Goal: Obtain resource: Download file/media

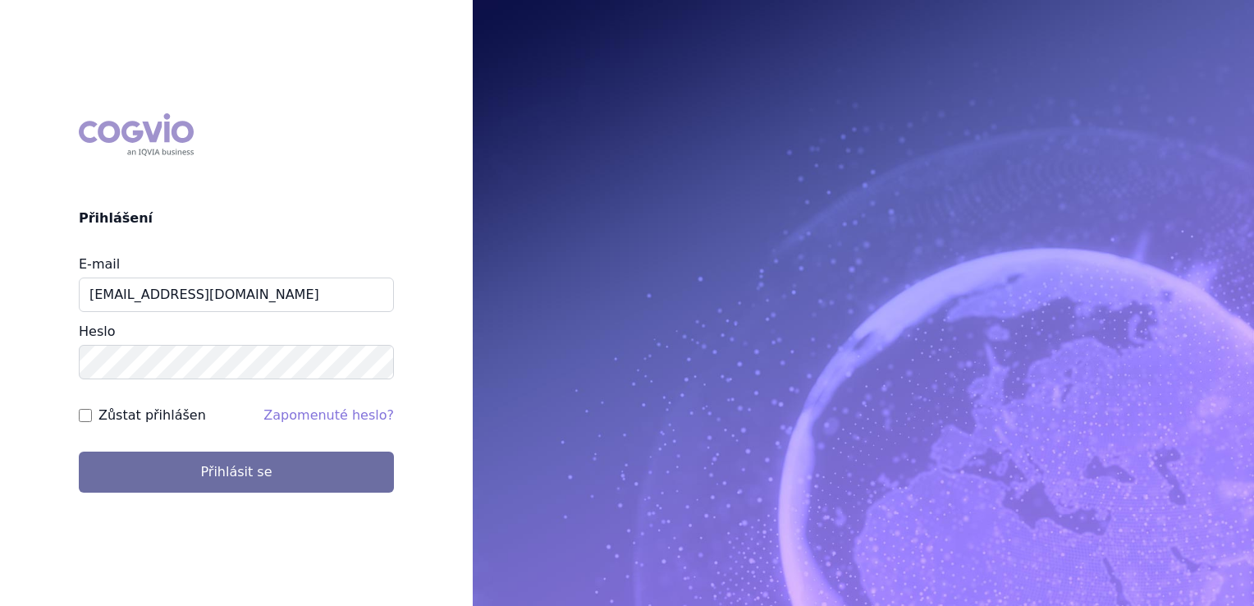
click at [233, 467] on button "Přihlásit se" at bounding box center [236, 472] width 315 height 41
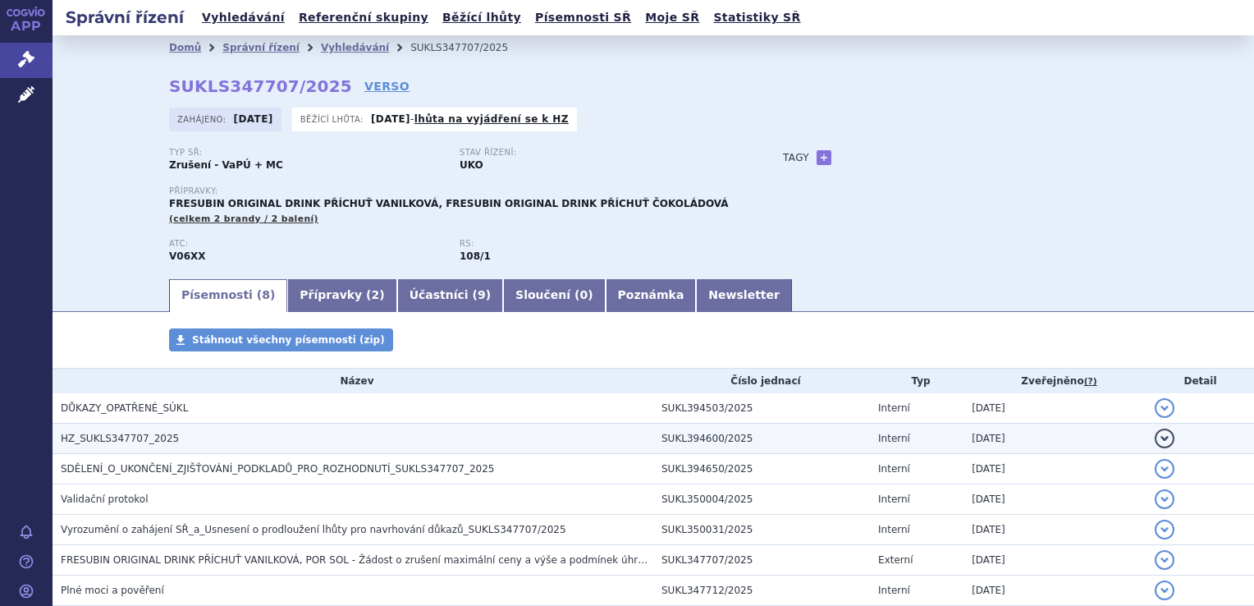
click at [151, 439] on span "HZ_SUKLS347707_2025" at bounding box center [120, 438] width 118 height 11
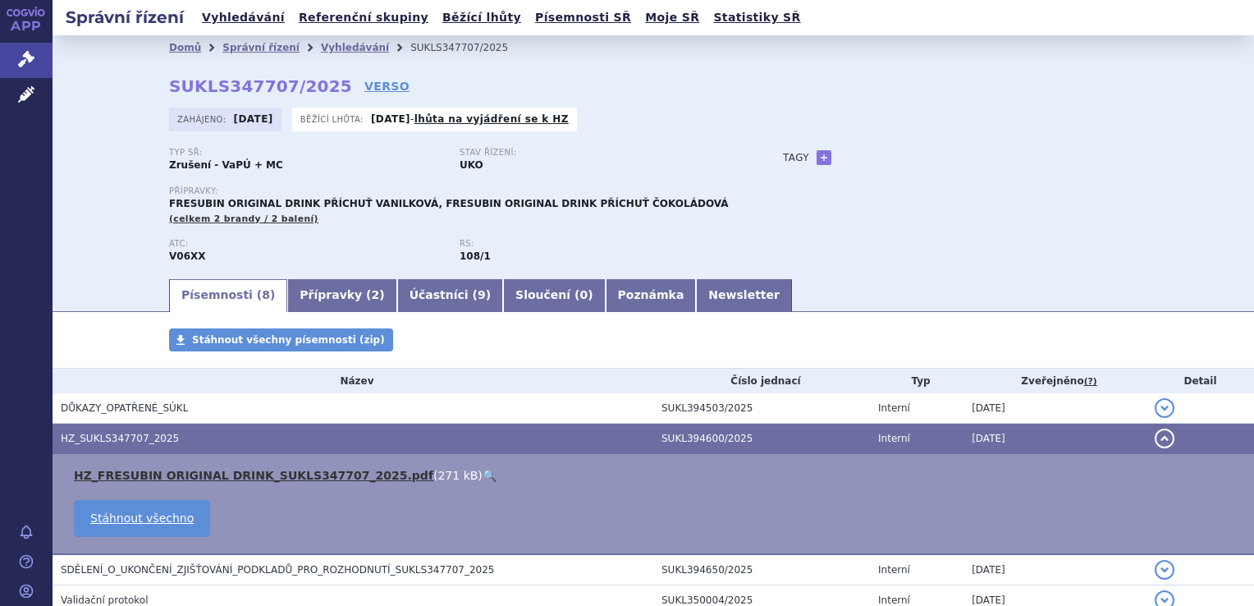
click at [266, 473] on link "HZ_FRESUBIN ORIGINAL DRINK_SUKLS347707_2025.pdf" at bounding box center [254, 475] width 360 height 13
click at [231, 16] on link "Vyhledávání" at bounding box center [243, 18] width 93 height 22
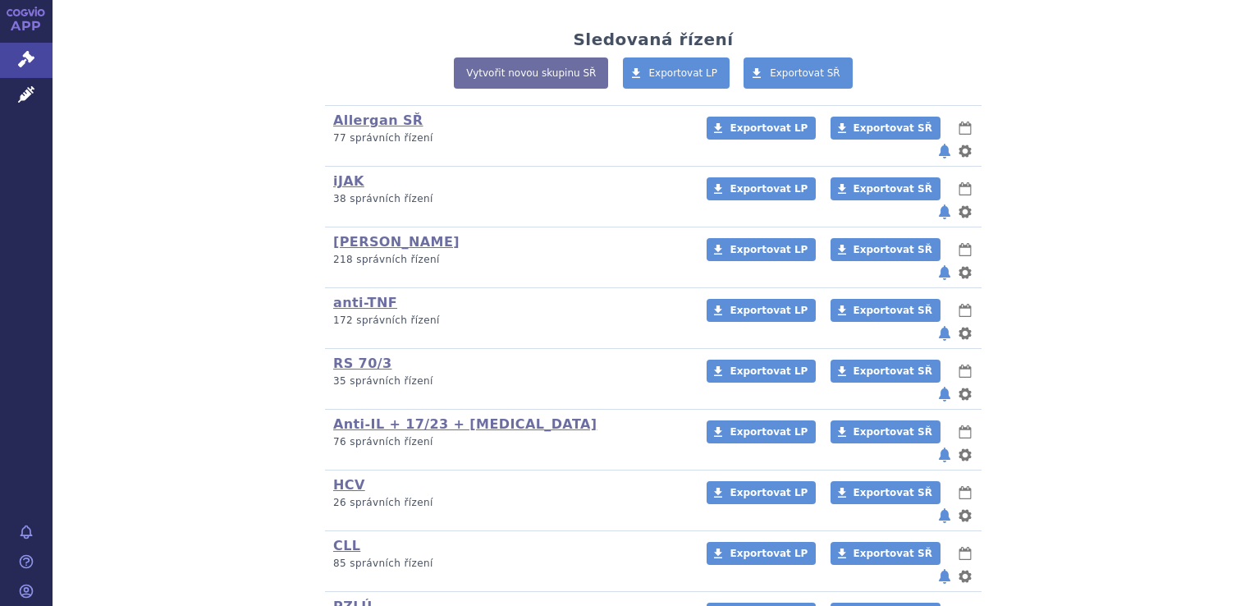
scroll to position [410, 0]
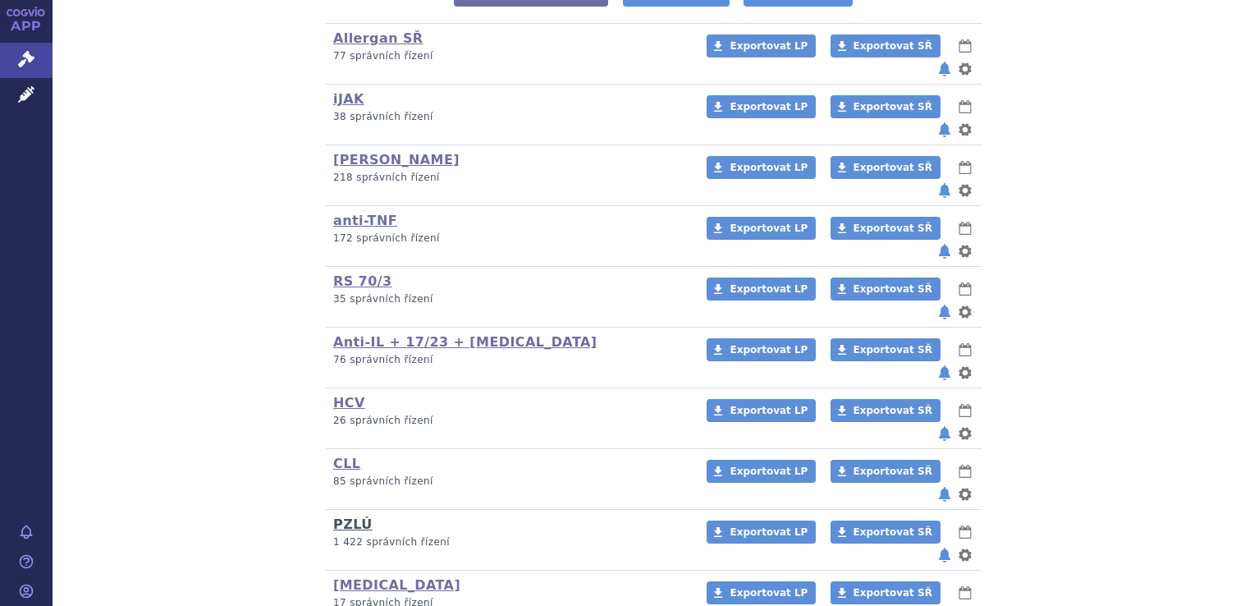
click at [344, 516] on link "PZLÚ" at bounding box center [352, 524] width 39 height 16
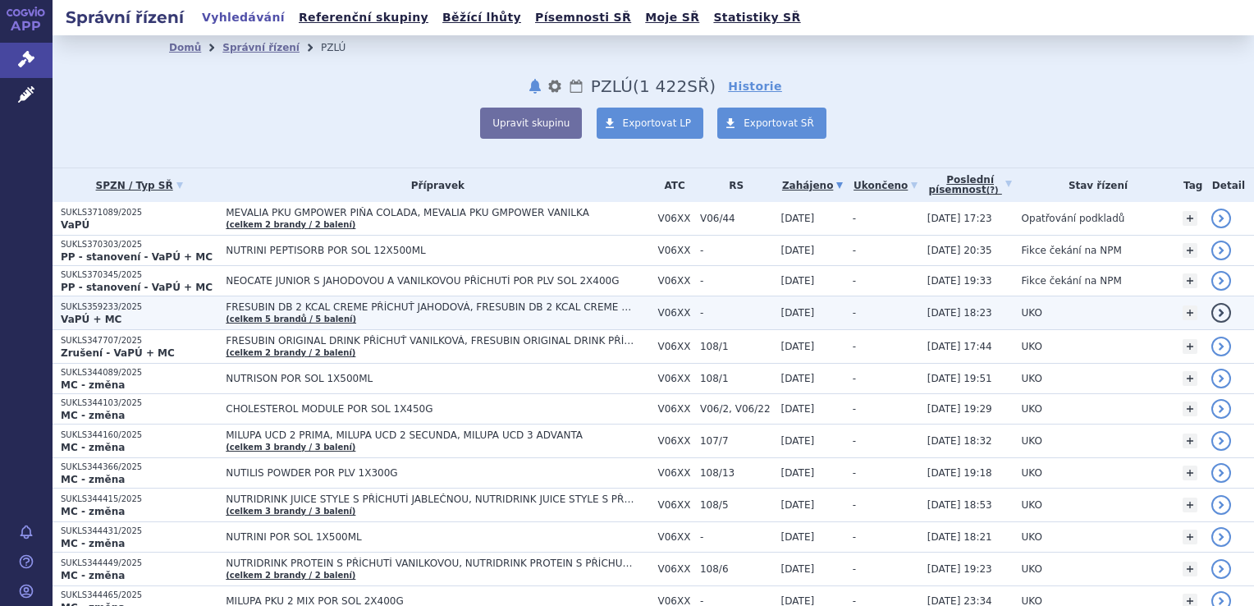
click at [93, 314] on strong "VaPÚ + MC" at bounding box center [91, 319] width 61 height 11
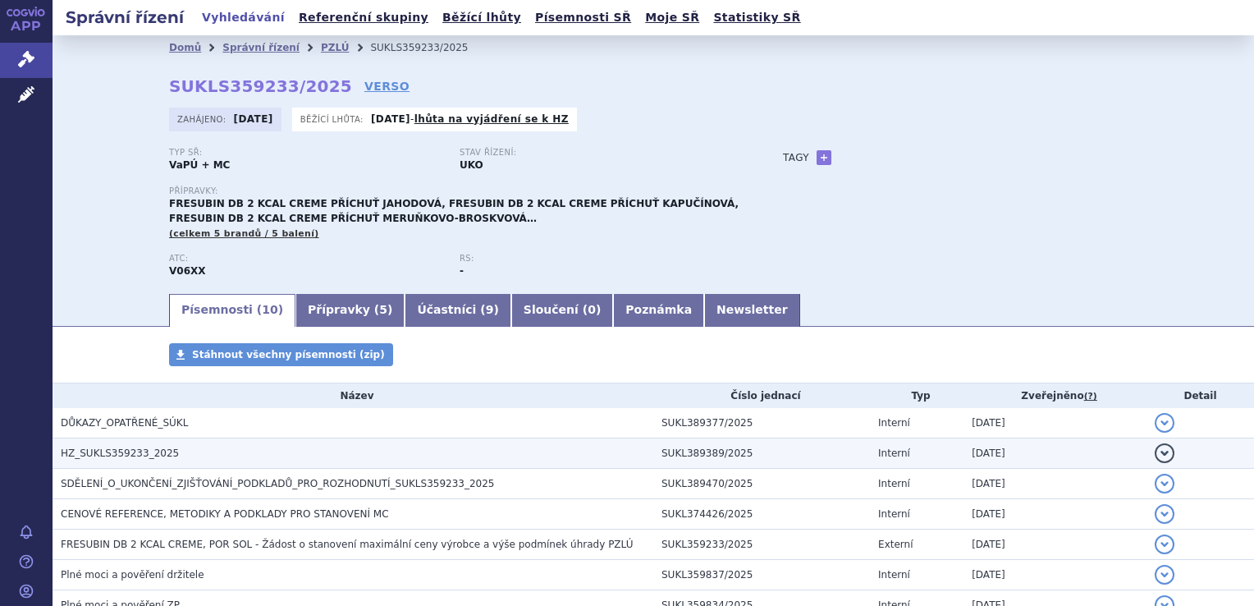
click at [149, 453] on span "HZ_SUKLS359233_2025" at bounding box center [120, 452] width 118 height 11
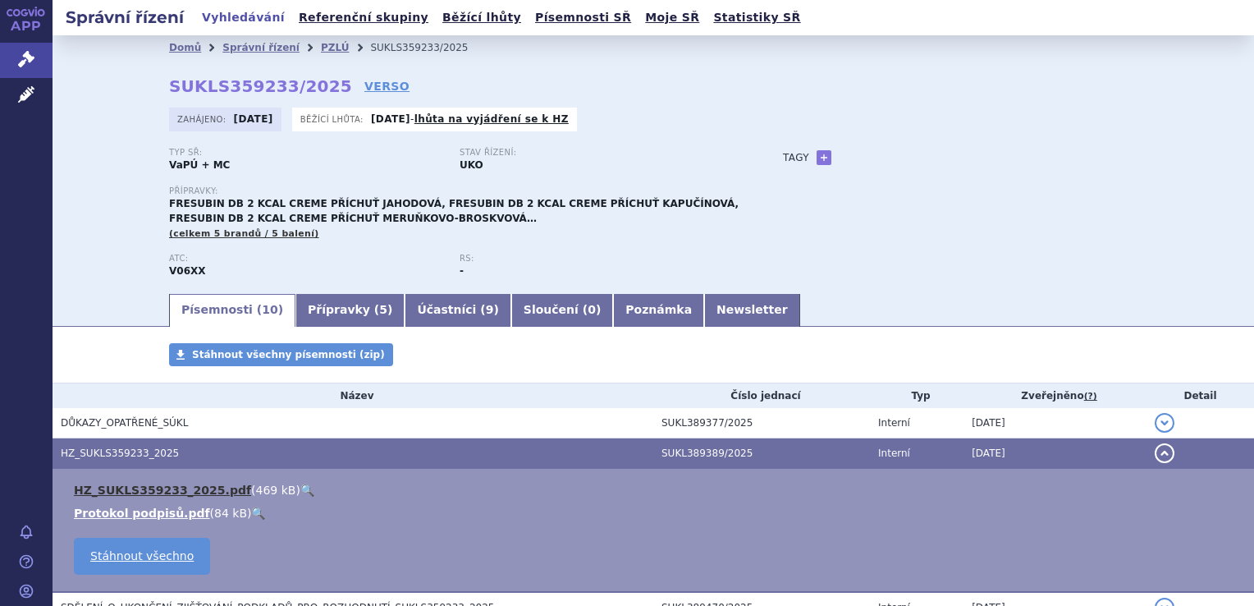
click at [160, 493] on link "HZ_SUKLS359233_2025.pdf" at bounding box center [162, 490] width 177 height 13
click at [235, 17] on link "Vyhledávání" at bounding box center [243, 18] width 93 height 22
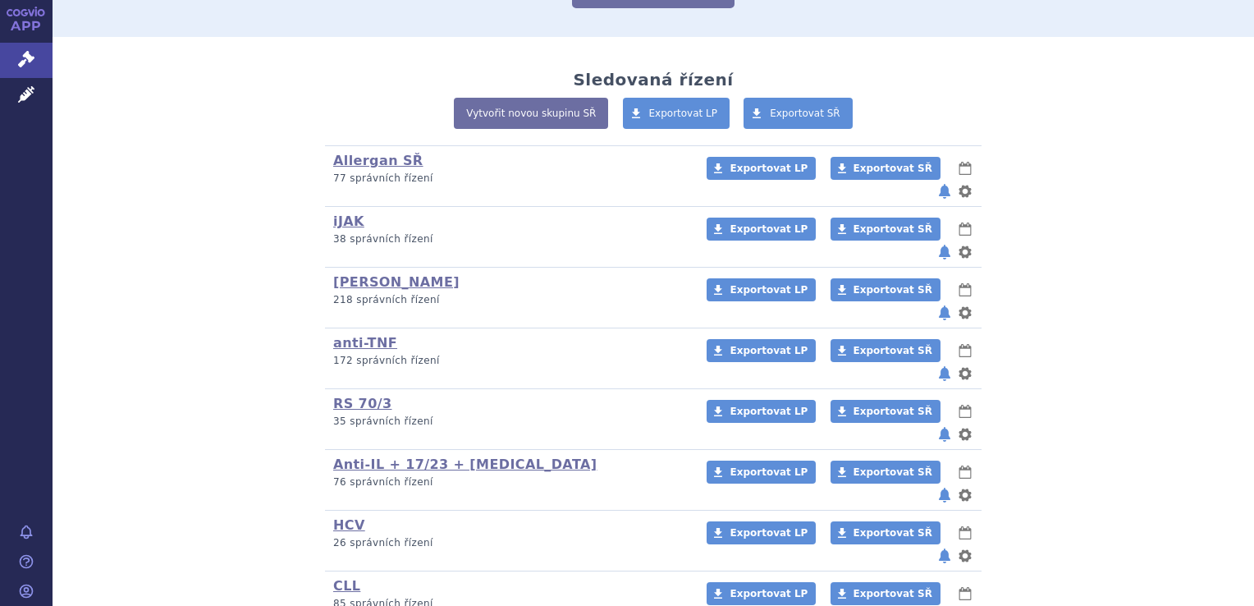
scroll to position [328, 0]
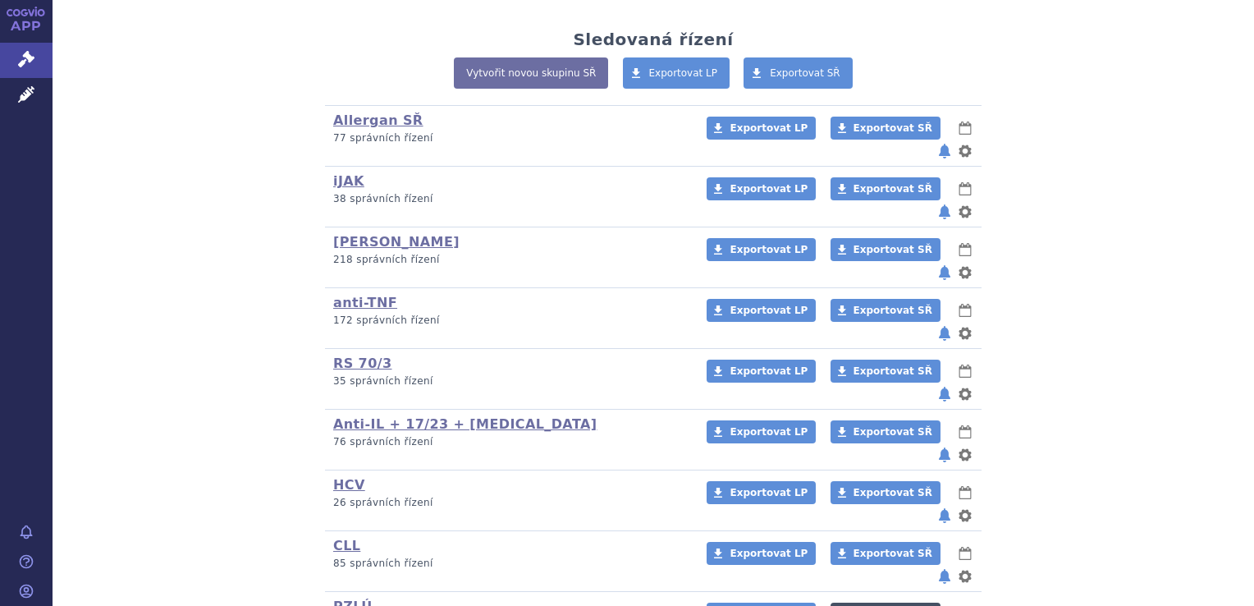
click at [854, 605] on span "Exportovat SŘ" at bounding box center [893, 613] width 79 height 11
